Goal: Task Accomplishment & Management: Manage account settings

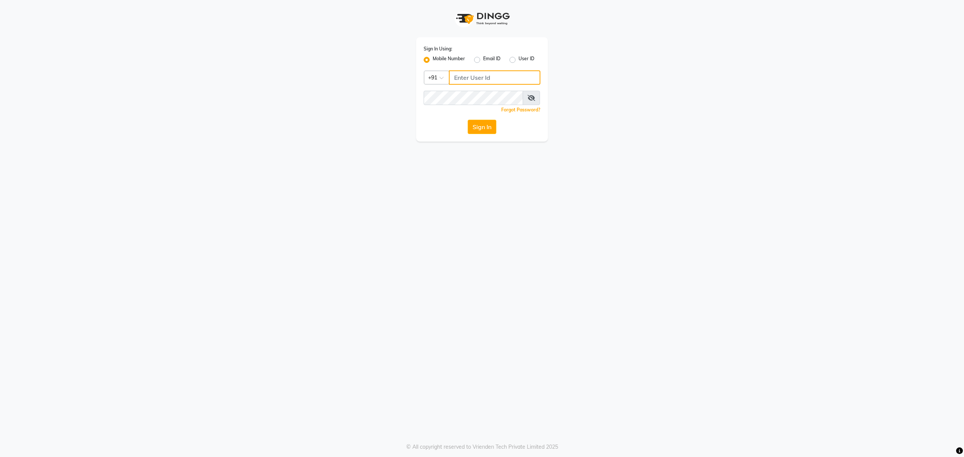
type input "8010688556"
drag, startPoint x: 481, startPoint y: 121, endPoint x: 483, endPoint y: 113, distance: 8.0
click at [482, 117] on div "Sign In Using: Mobile Number Email ID User ID Country Code × +91 8010688556 Rem…" at bounding box center [482, 89] width 132 height 104
click at [479, 131] on button "Sign In" at bounding box center [481, 127] width 29 height 14
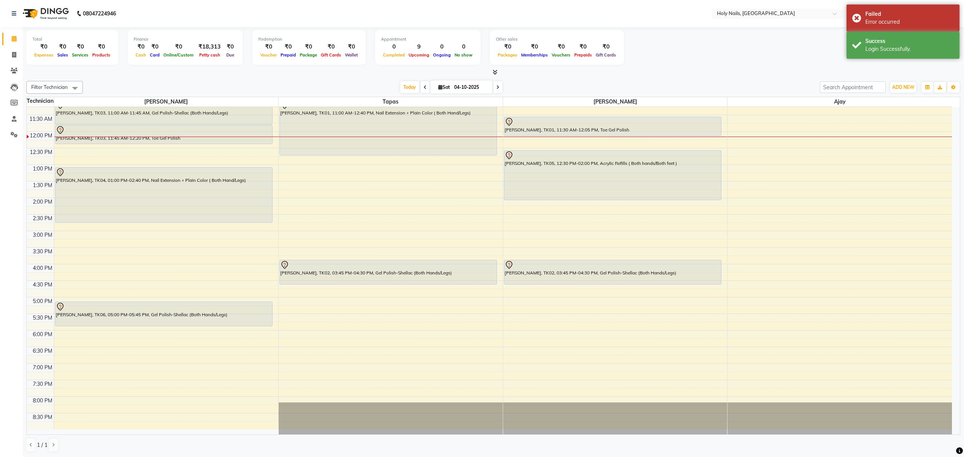
scroll to position [109, 0]
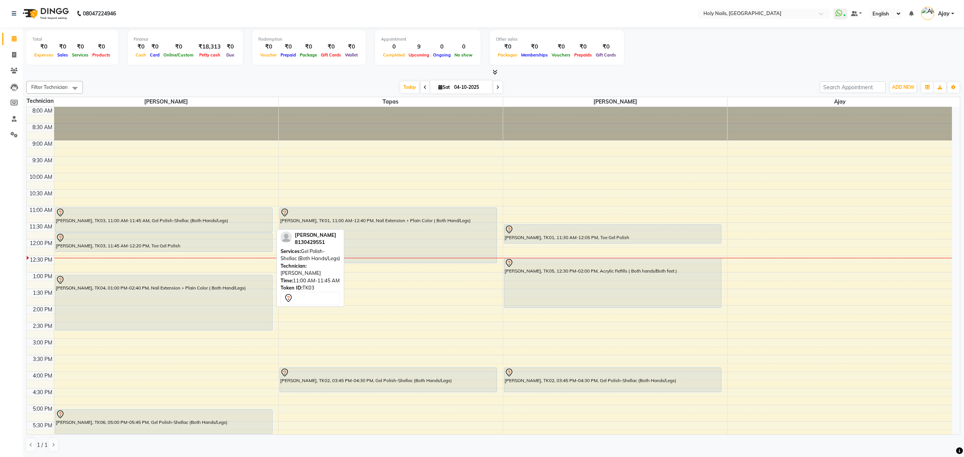
click at [193, 217] on div at bounding box center [164, 212] width 216 height 9
select select "7"
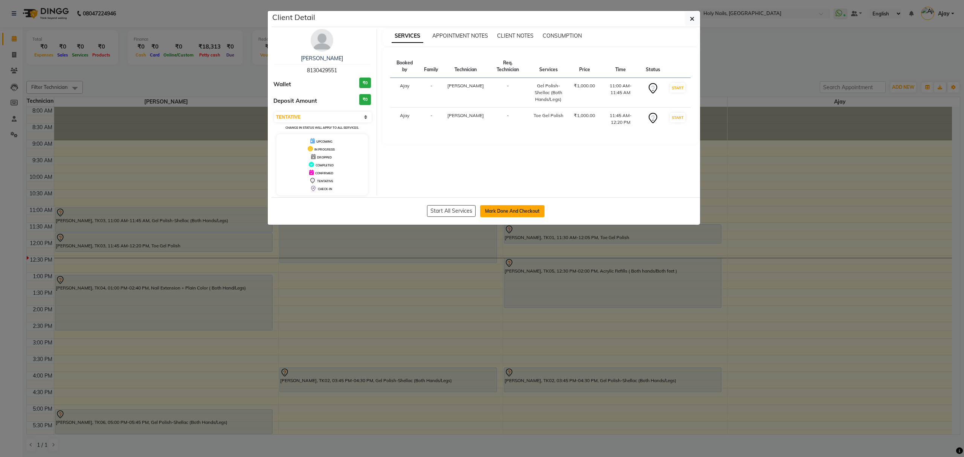
click at [535, 208] on button "Mark Done And Checkout" at bounding box center [512, 211] width 64 height 12
select select "6066"
select select "service"
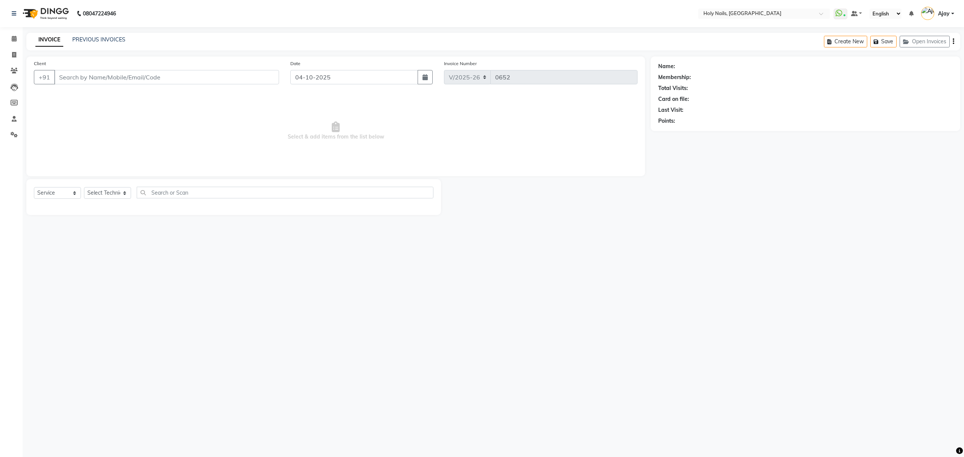
type input "81******51"
select select "43997"
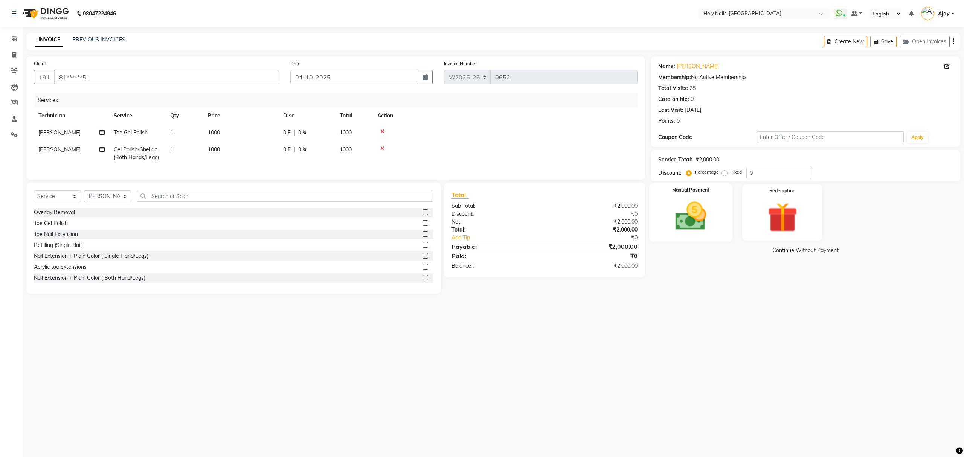
click at [710, 213] on img at bounding box center [690, 216] width 51 height 36
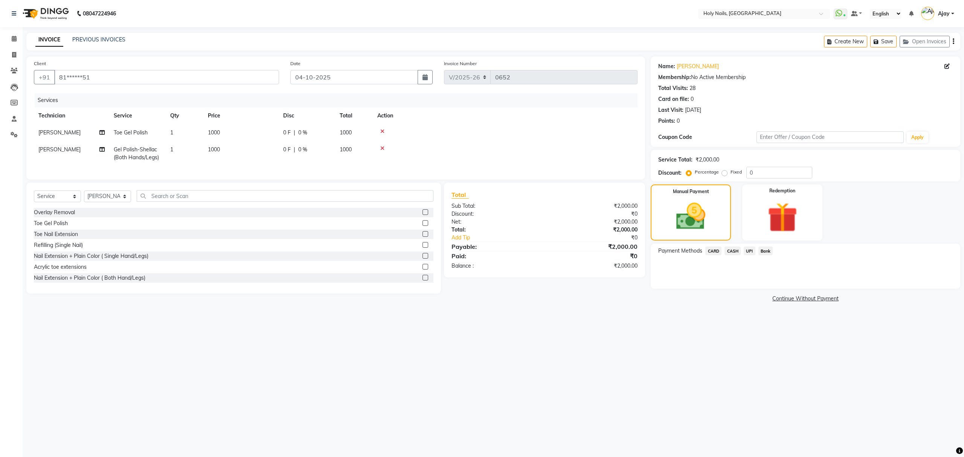
click at [747, 253] on span "UPI" at bounding box center [749, 251] width 12 height 9
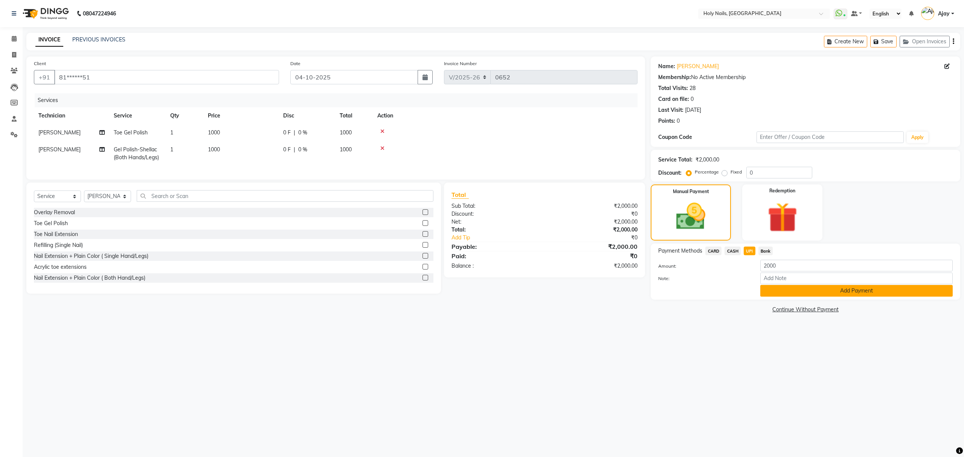
click at [865, 294] on button "Add Payment" at bounding box center [856, 291] width 192 height 12
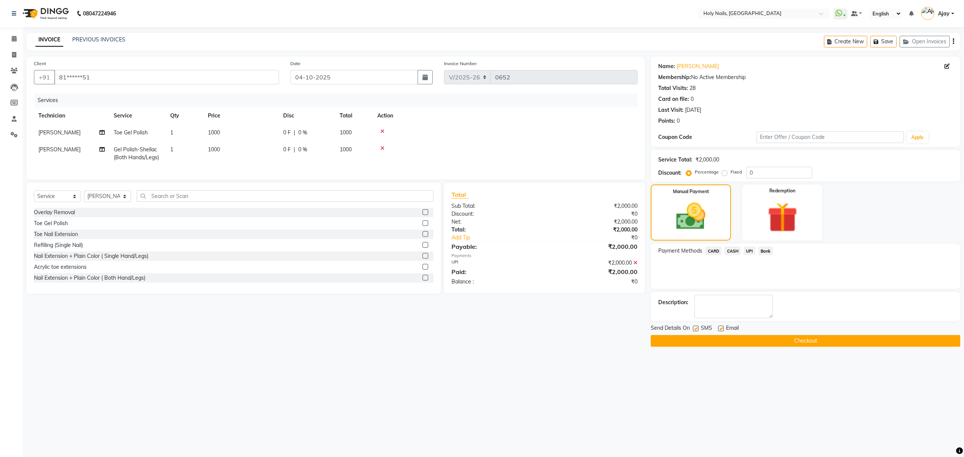
click at [827, 346] on button "Checkout" at bounding box center [804, 341] width 309 height 12
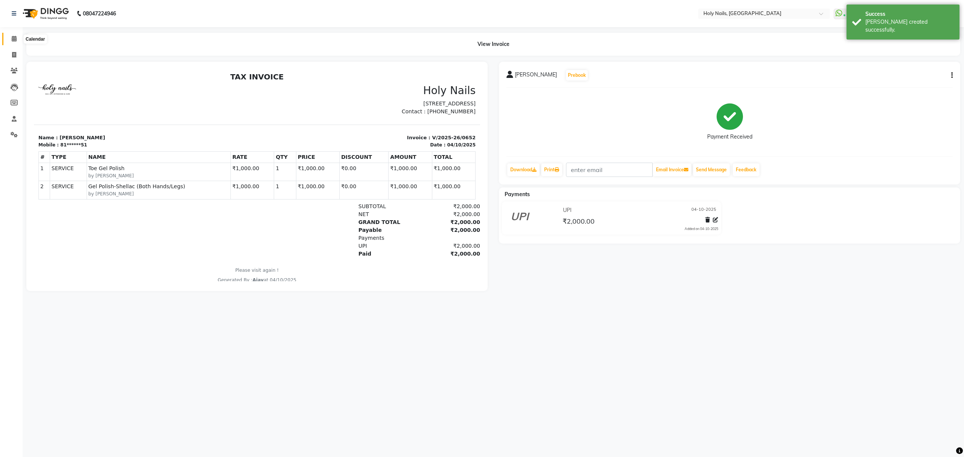
click at [15, 38] on icon at bounding box center [14, 39] width 5 height 6
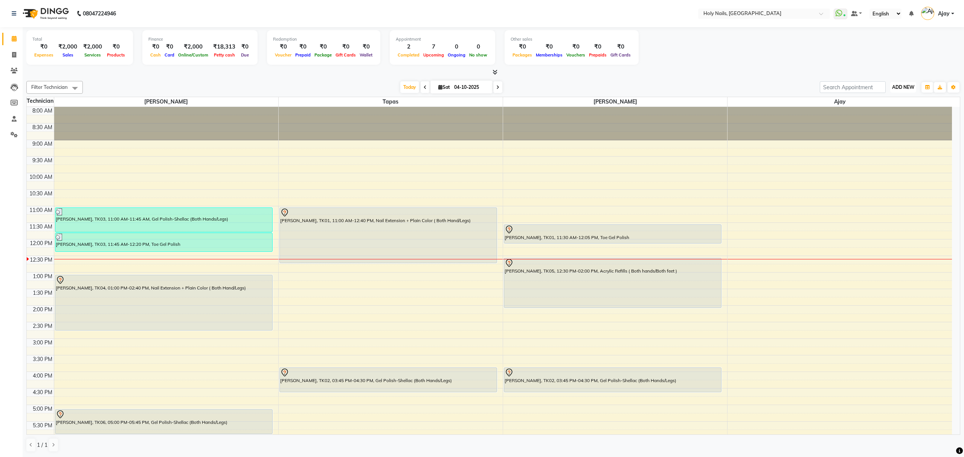
click at [895, 89] on span "ADD NEW" at bounding box center [903, 87] width 22 height 6
click at [887, 120] on link "Add Expense" at bounding box center [885, 122] width 59 height 10
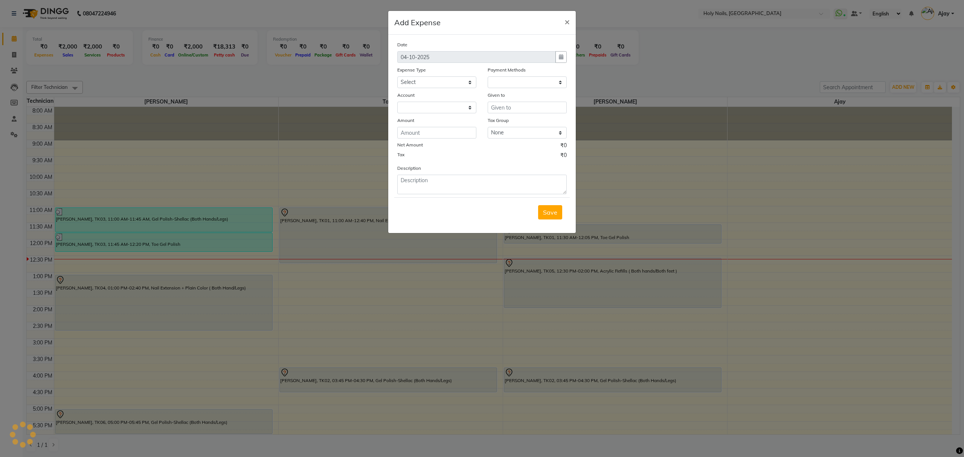
select select "1"
select select "5048"
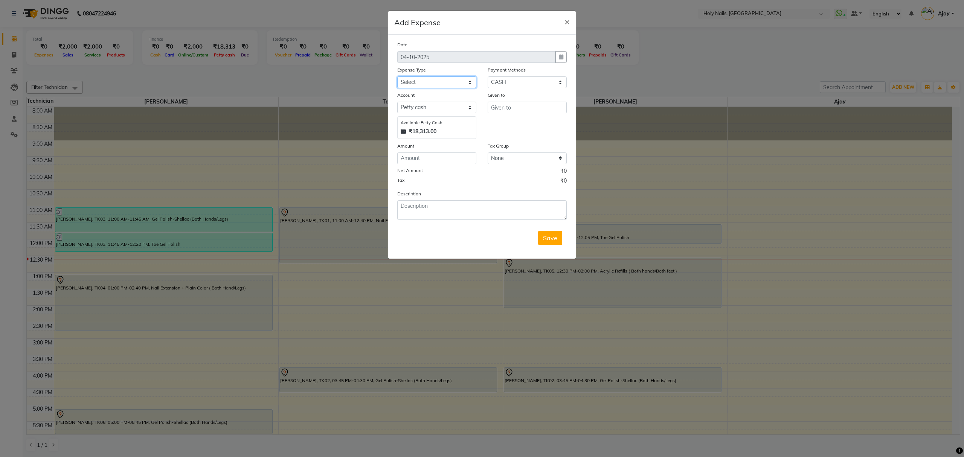
click at [473, 80] on select "Select Advance Salary Bank charges Car maintenance Cash transfer to bank Cash t…" at bounding box center [436, 82] width 79 height 12
select select "10610"
click at [397, 76] on select "Select Advance Salary Bank charges Car maintenance Cash transfer to bank Cash t…" at bounding box center [436, 82] width 79 height 12
drag, startPoint x: 540, startPoint y: 107, endPoint x: 535, endPoint y: 108, distance: 4.6
click at [539, 107] on input "text" at bounding box center [526, 108] width 79 height 12
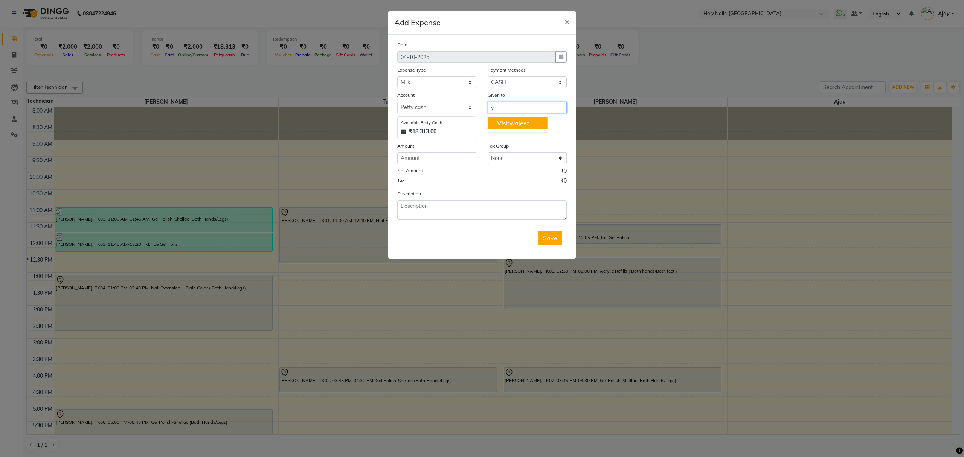
click at [531, 122] on button "V ishwajeet" at bounding box center [517, 123] width 59 height 12
type input "[PERSON_NAME]"
click at [443, 163] on input "number" at bounding box center [436, 158] width 79 height 12
type input "29"
click at [546, 236] on span "Save" at bounding box center [550, 238] width 14 height 8
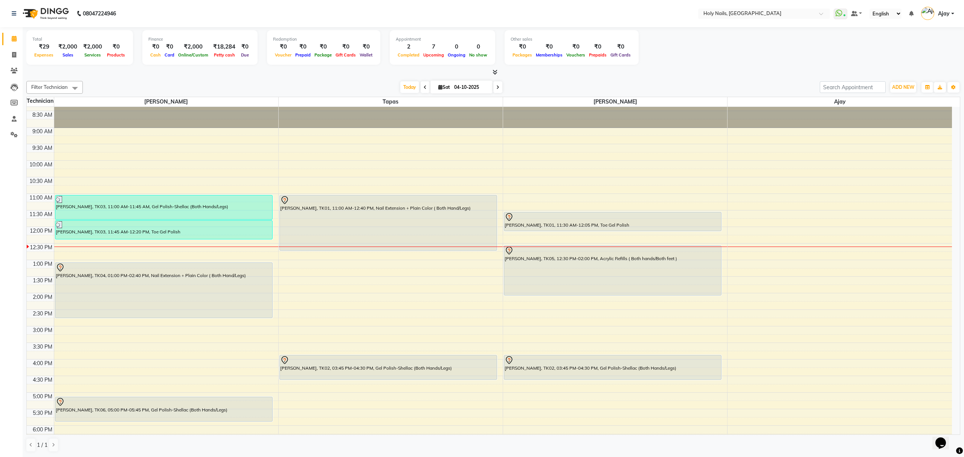
scroll to position [50, 0]
